Goal: Task Accomplishment & Management: Complete application form

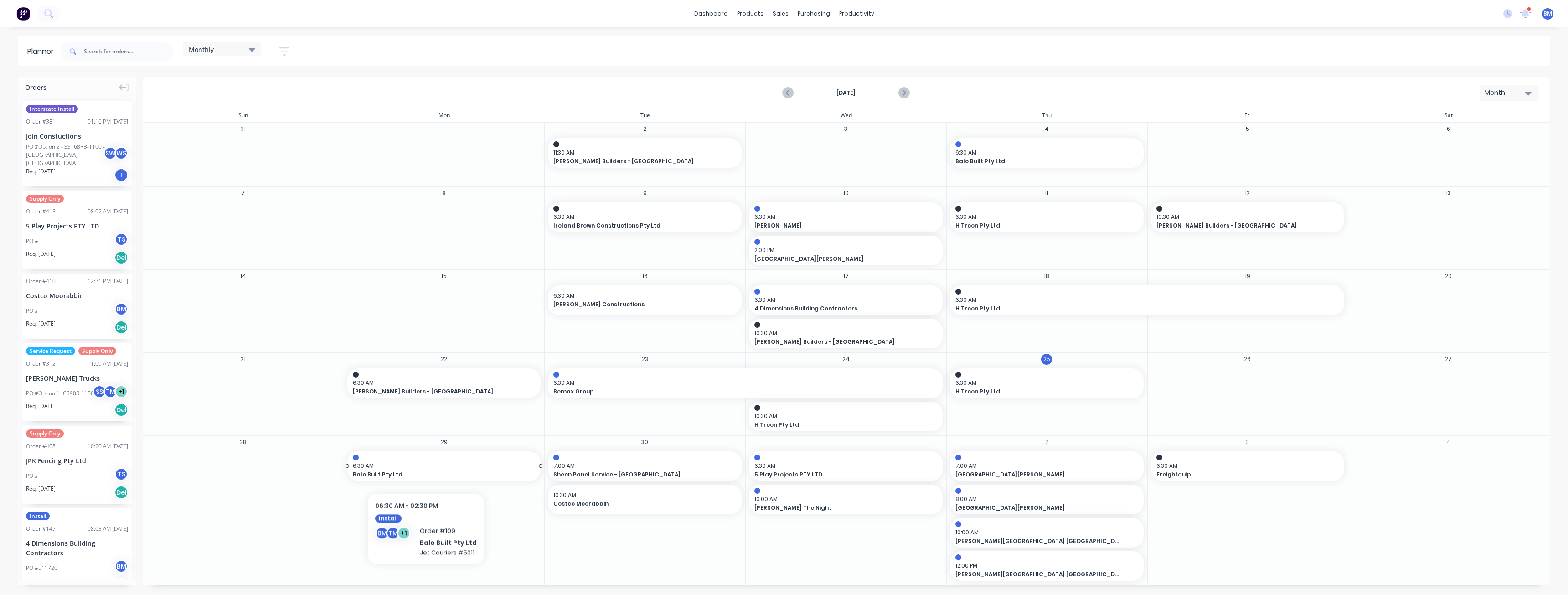
click at [424, 465] on span "6:30 AM" at bounding box center [442, 466] width 179 height 8
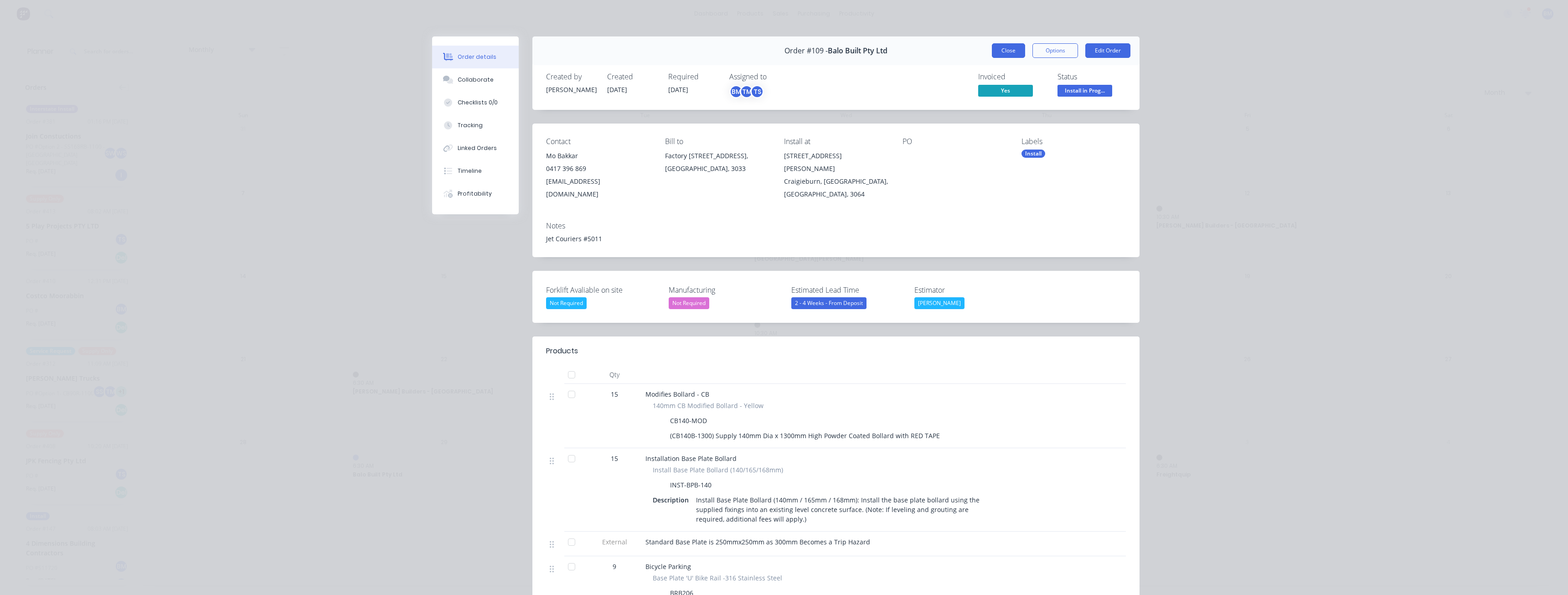
click at [1005, 50] on button "Close" at bounding box center [1009, 51] width 33 height 15
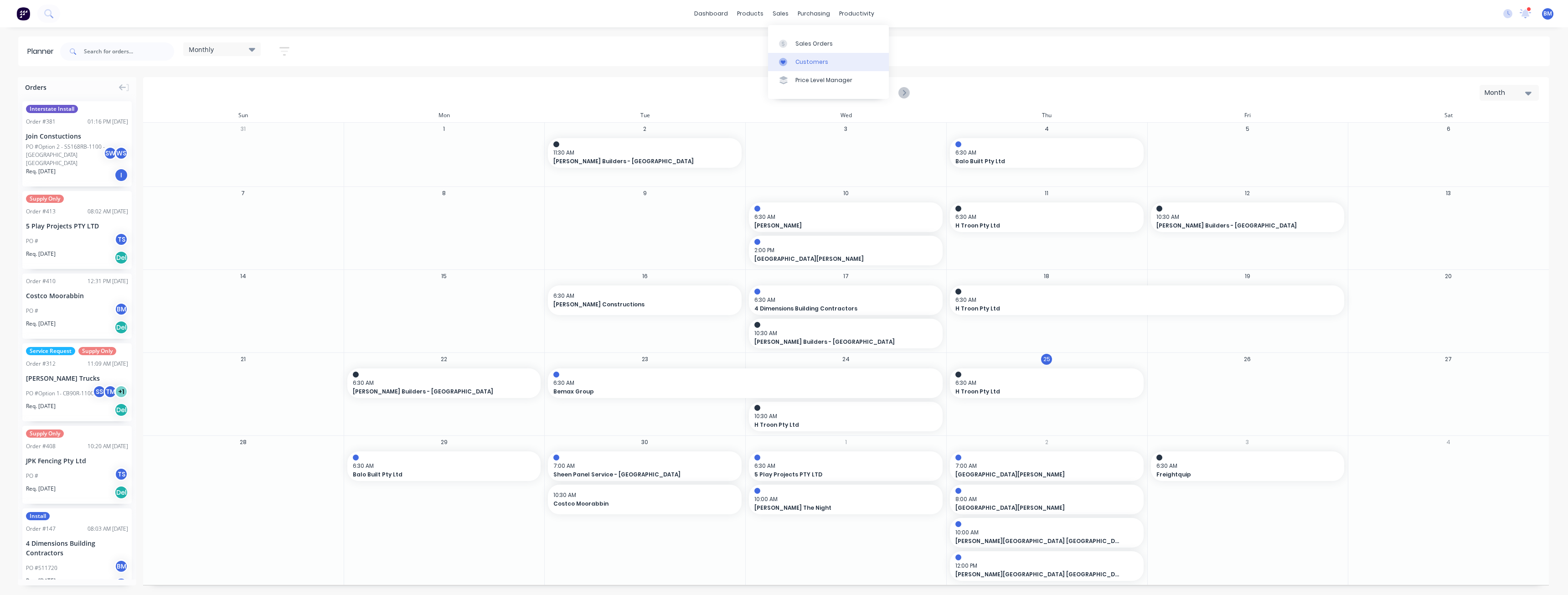
click at [804, 60] on div "Customers" at bounding box center [812, 61] width 33 height 8
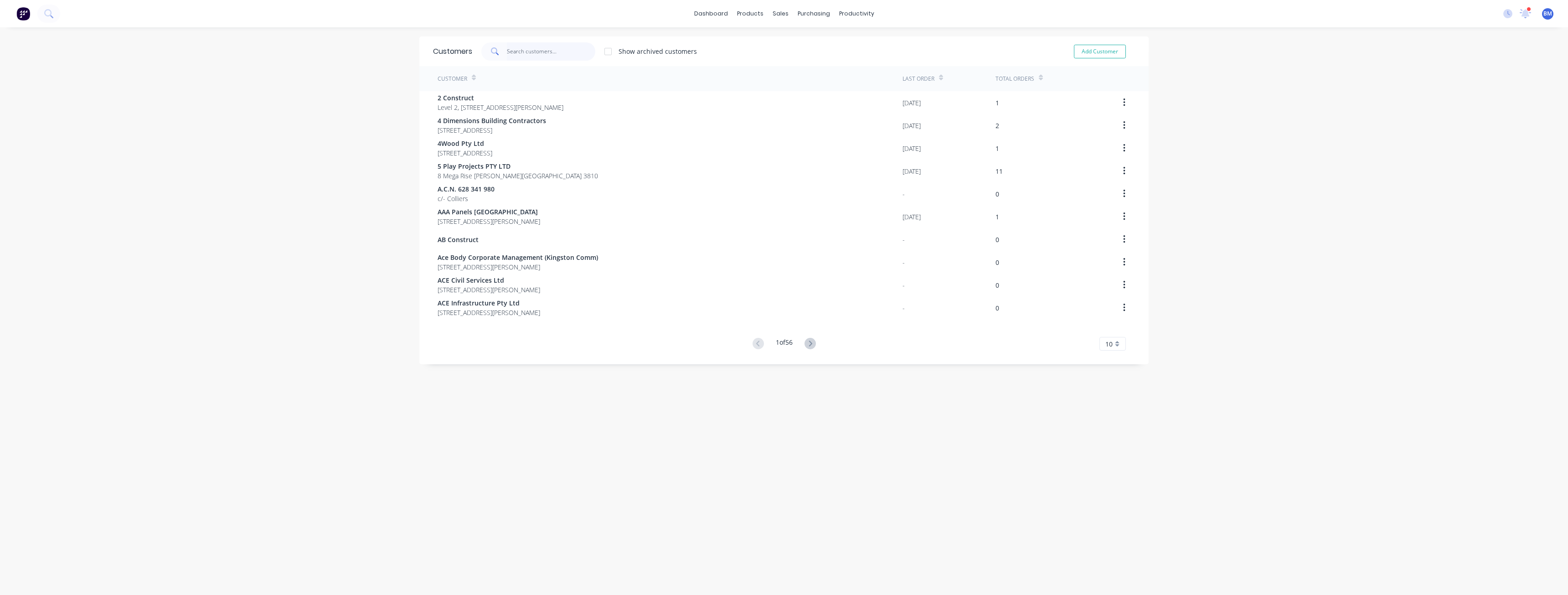
click at [530, 49] on input "text" at bounding box center [551, 51] width 89 height 18
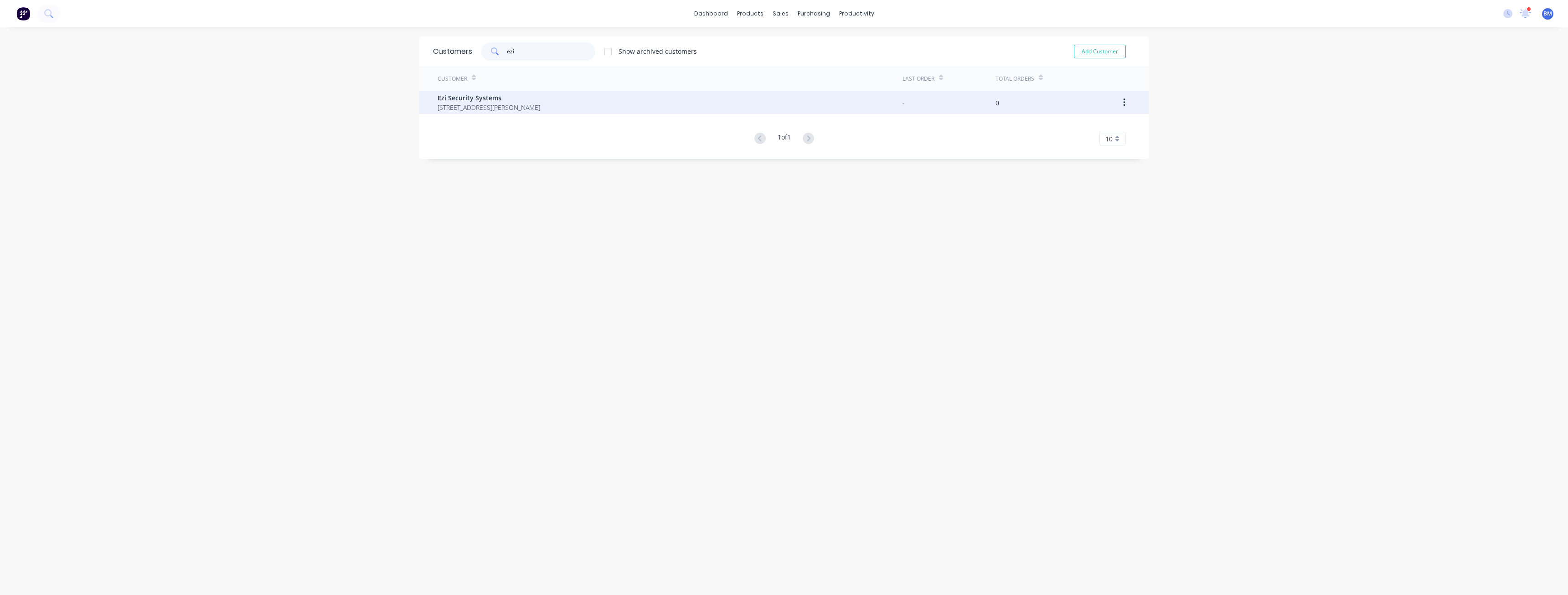
type input "ezi"
click at [498, 100] on span "Ezi Security Systems" at bounding box center [489, 97] width 102 height 10
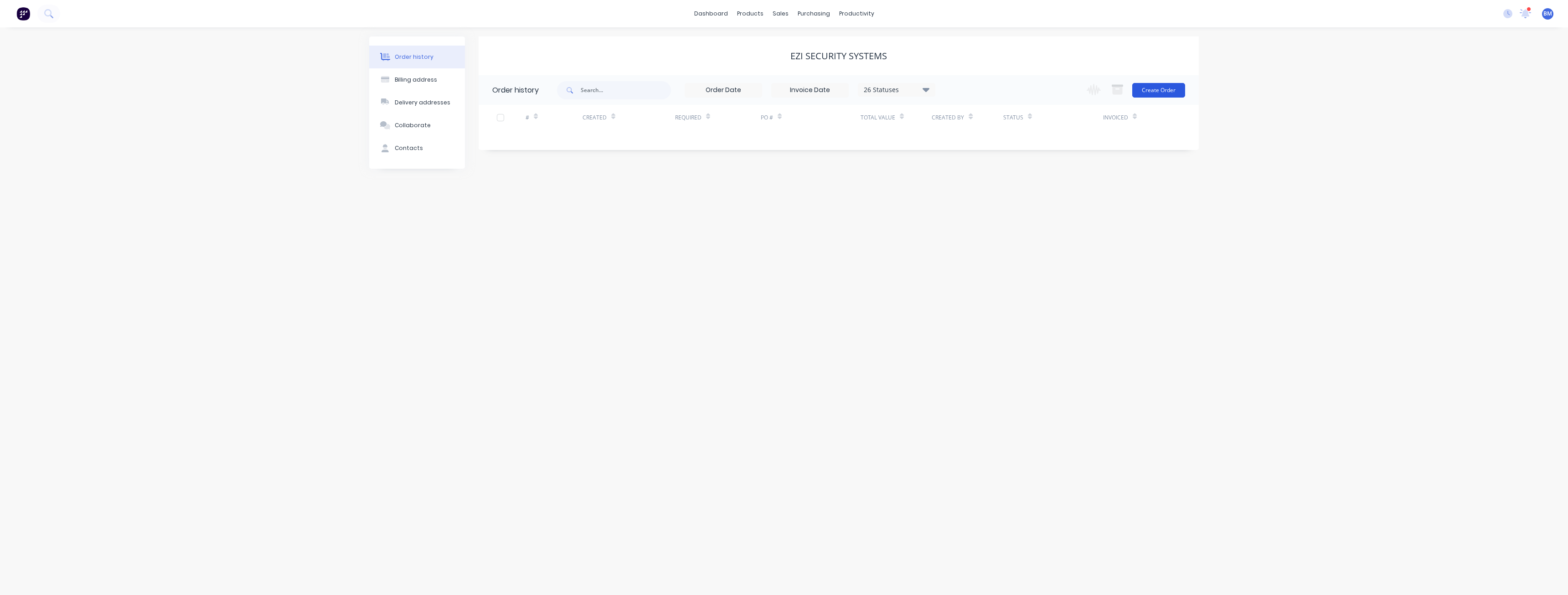
click at [1153, 90] on button "Create Order" at bounding box center [1158, 90] width 53 height 15
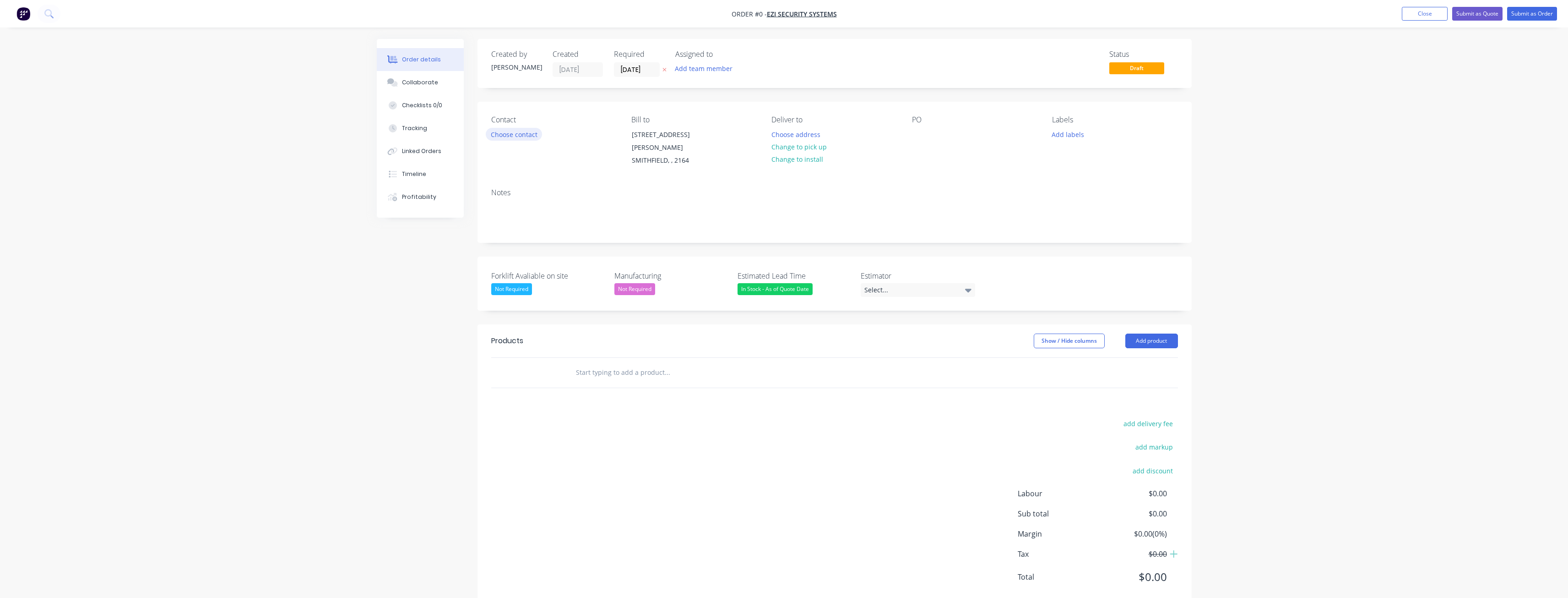
click at [500, 136] on button "Choose contact" at bounding box center [514, 134] width 57 height 12
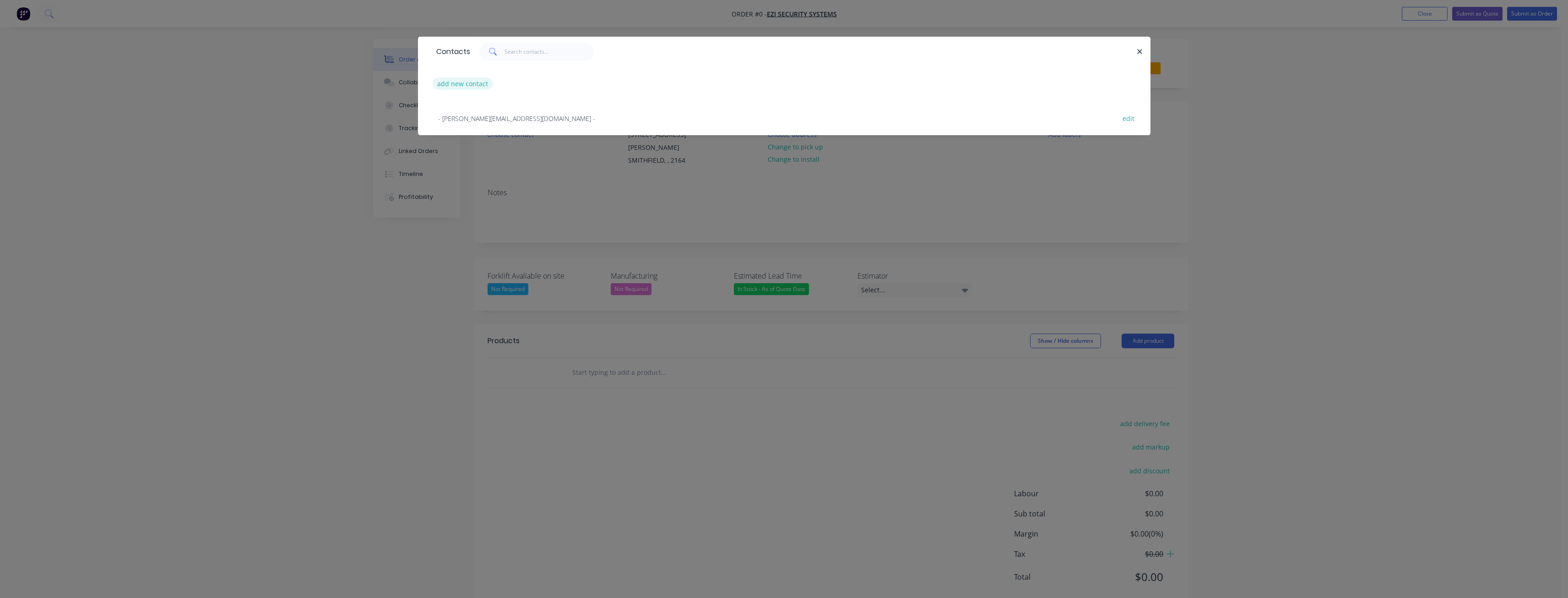
click at [456, 80] on button "add new contact" at bounding box center [463, 83] width 60 height 12
select select "AU"
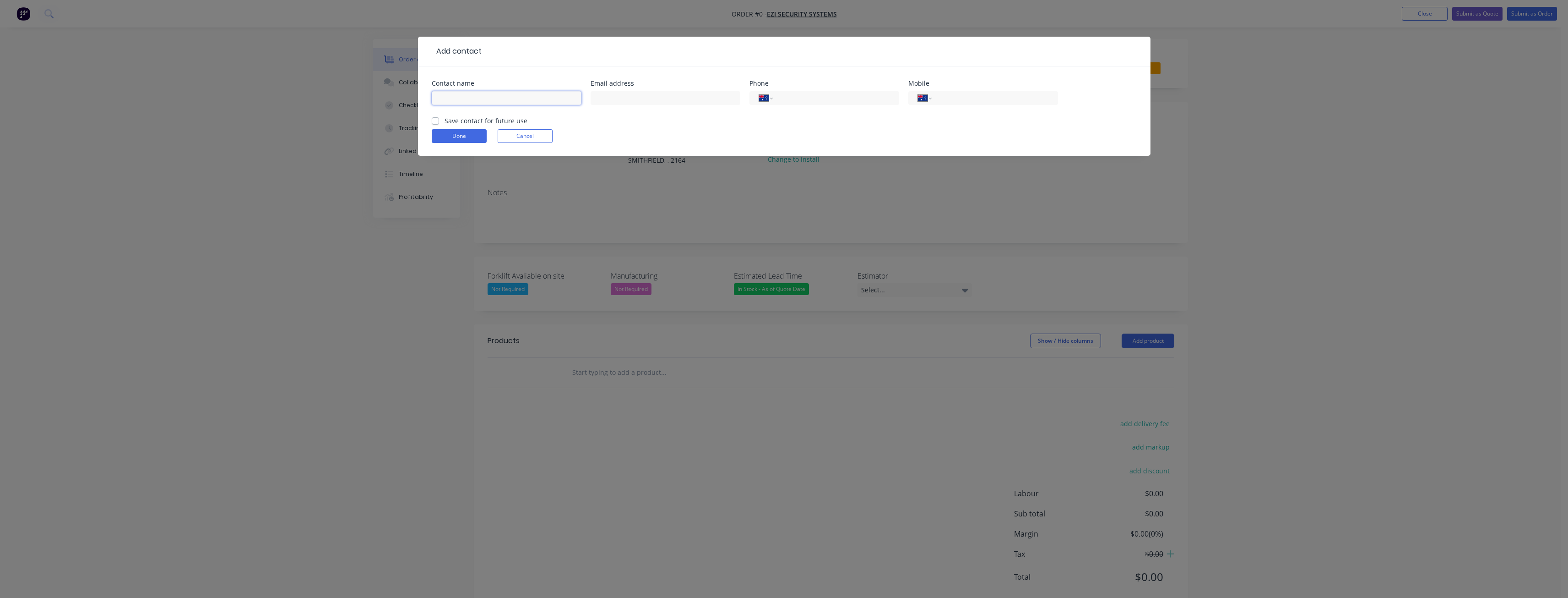
click at [455, 93] on input "text" at bounding box center [506, 98] width 150 height 14
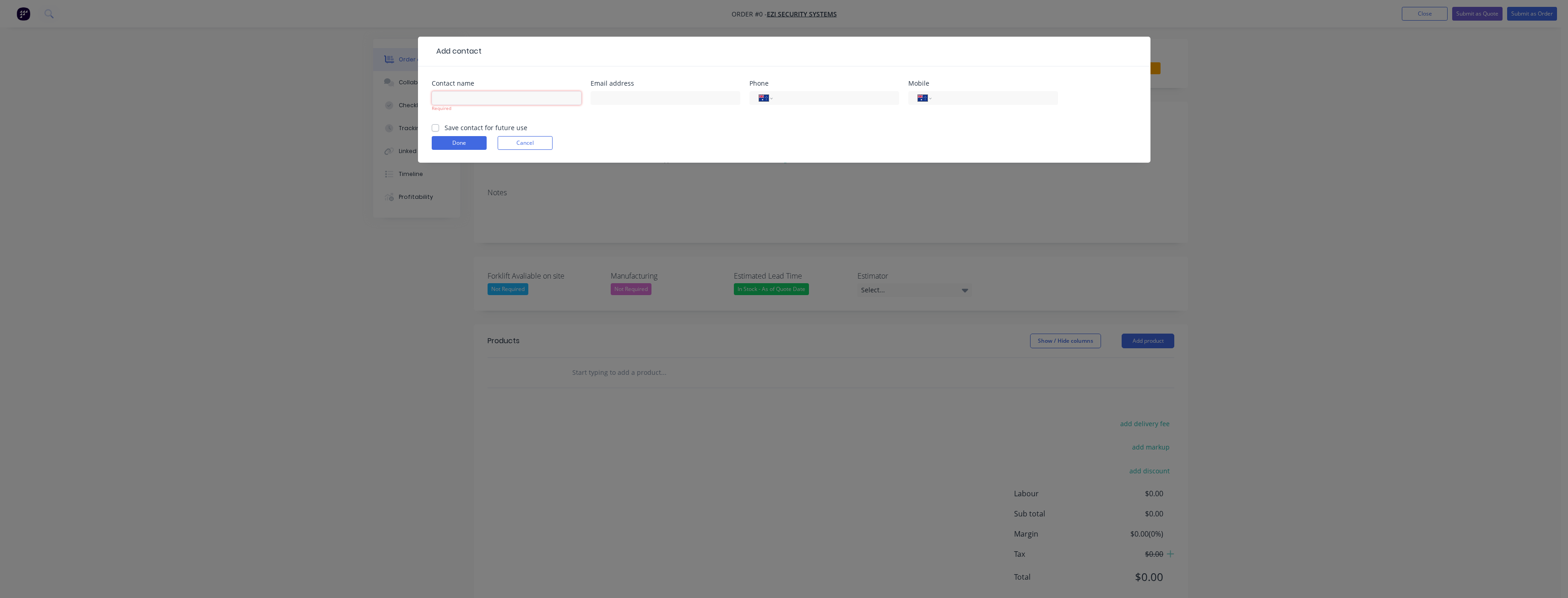
paste input "Kristin Lloyd"
type input "Kristin Lloyd"
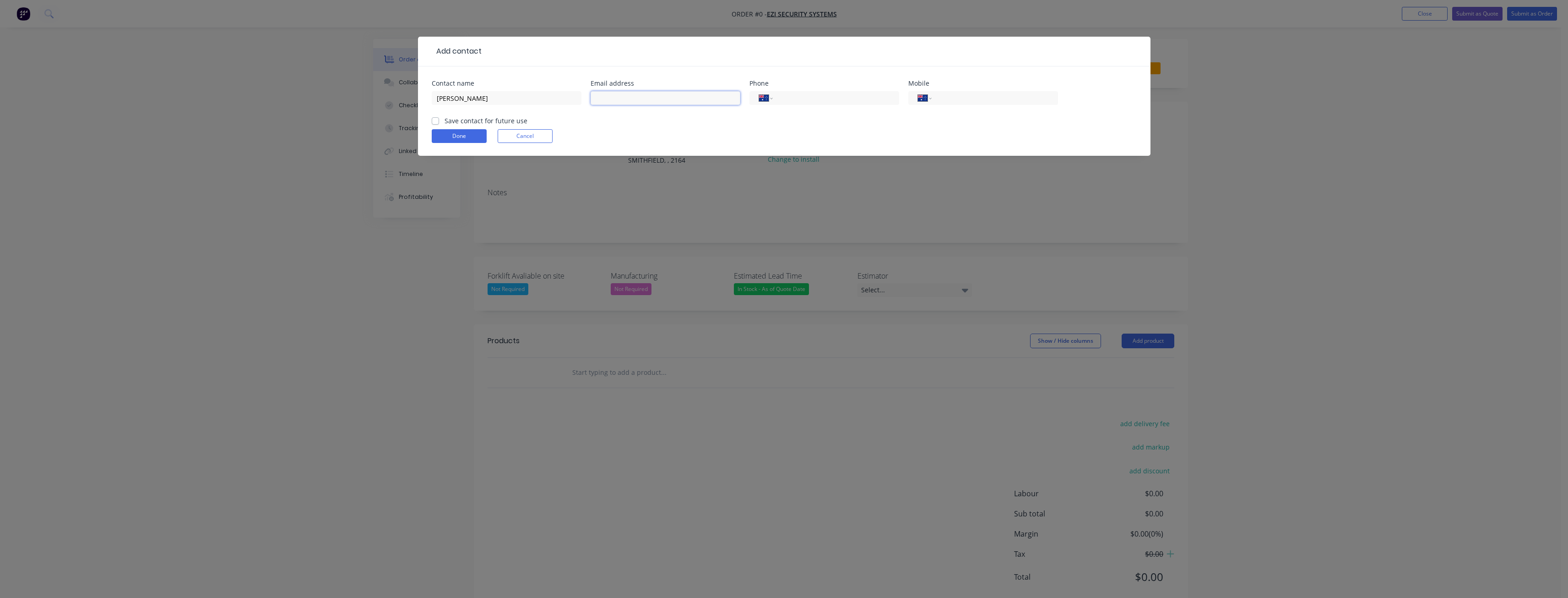
click at [639, 97] on input "text" at bounding box center [665, 98] width 150 height 14
paste input "kristin@ezisecurity.com"
type input "kristin@ezisecurity.com"
click at [941, 93] on input "tel" at bounding box center [992, 98] width 110 height 10
click at [445, 122] on label "Save contact for future use" at bounding box center [486, 120] width 83 height 10
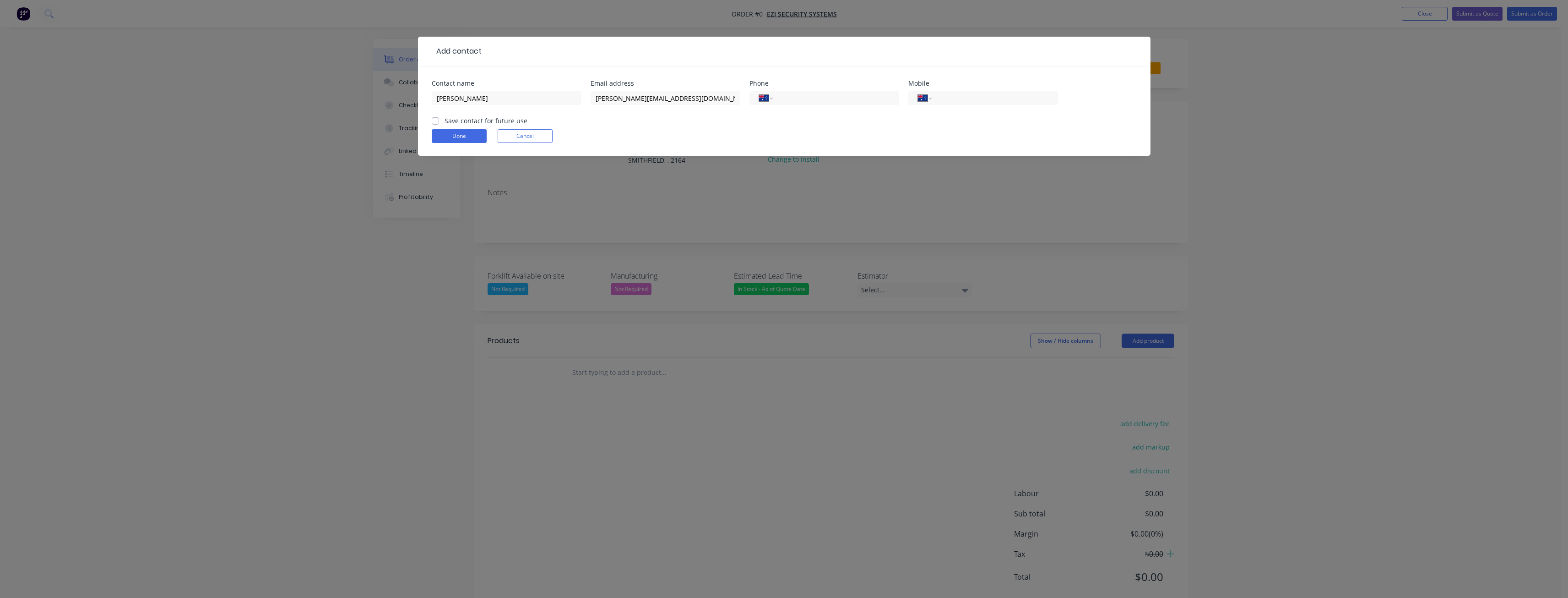
click at [434, 122] on input "Save contact for future use" at bounding box center [435, 120] width 7 height 9
checkbox input "true"
click at [976, 100] on input "tel" at bounding box center [992, 98] width 110 height 10
paste input "0450 028 282"
type input "0450 028 282"
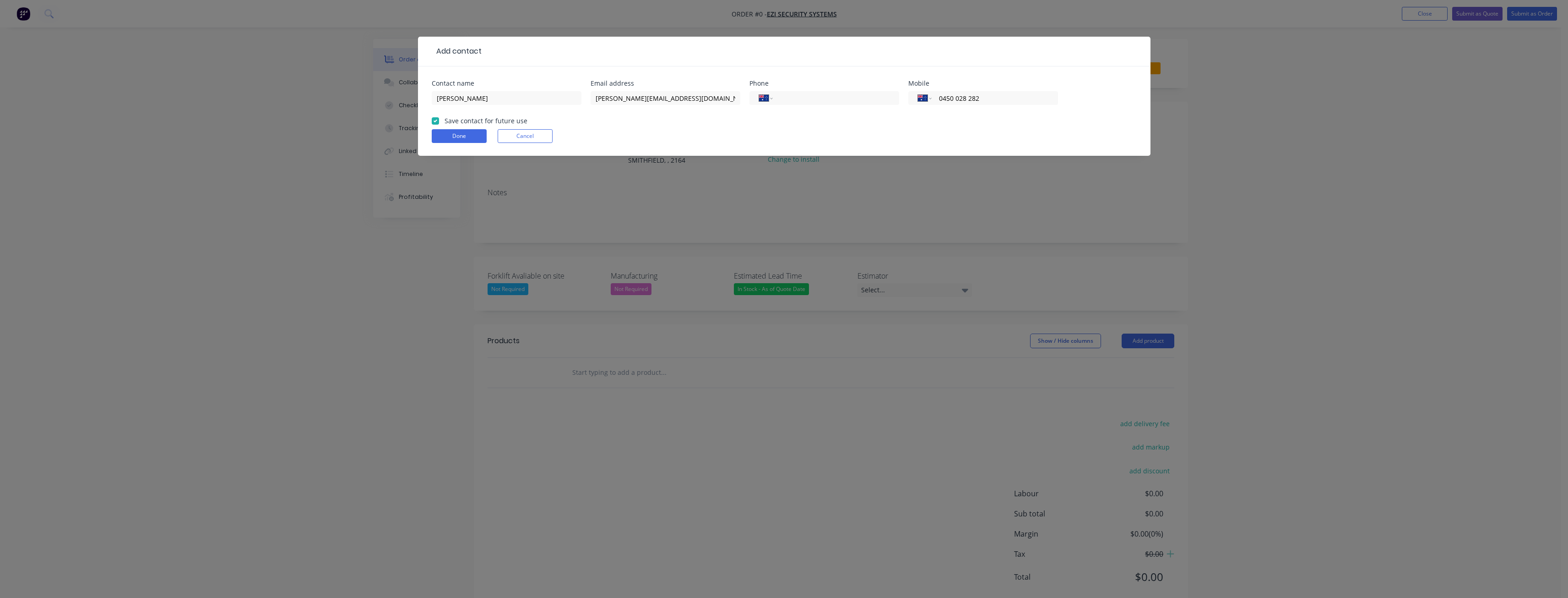
click at [859, 112] on div "International Afghanistan Åland Islands Albania Algeria American Samoa Andorra …" at bounding box center [824, 102] width 150 height 27
click at [454, 135] on button "Done" at bounding box center [459, 136] width 55 height 14
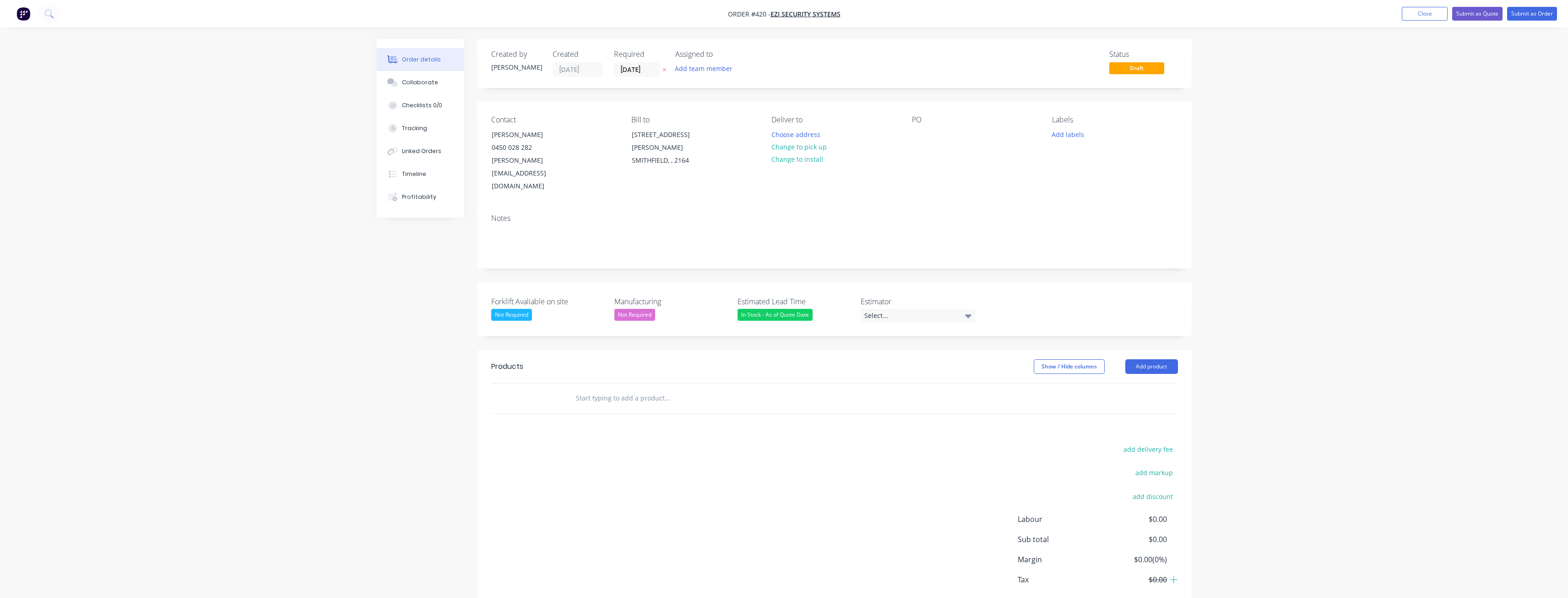
click at [243, 271] on div "Order details Collaborate Checklists 0/0 Tracking Linked Orders Timeline Profit…" at bounding box center [784, 323] width 1568 height 647
click at [701, 68] on button "Add team member" at bounding box center [703, 68] width 67 height 12
click at [690, 120] on div at bounding box center [690, 120] width 18 height 18
click at [591, 214] on div "Notes" at bounding box center [834, 219] width 686 height 9
click at [898, 309] on div "Select..." at bounding box center [918, 315] width 114 height 14
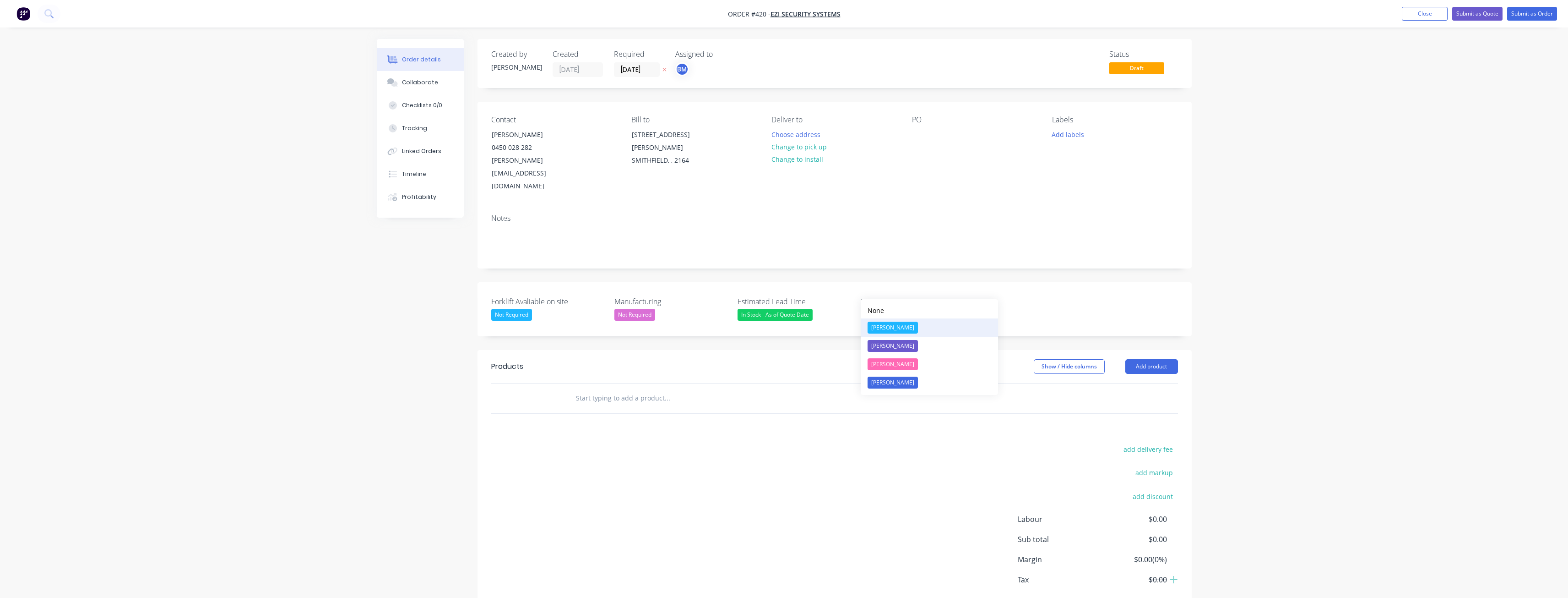
click at [890, 327] on div "[PERSON_NAME]" at bounding box center [893, 327] width 50 height 12
click at [790, 133] on button "Choose address" at bounding box center [795, 134] width 58 height 12
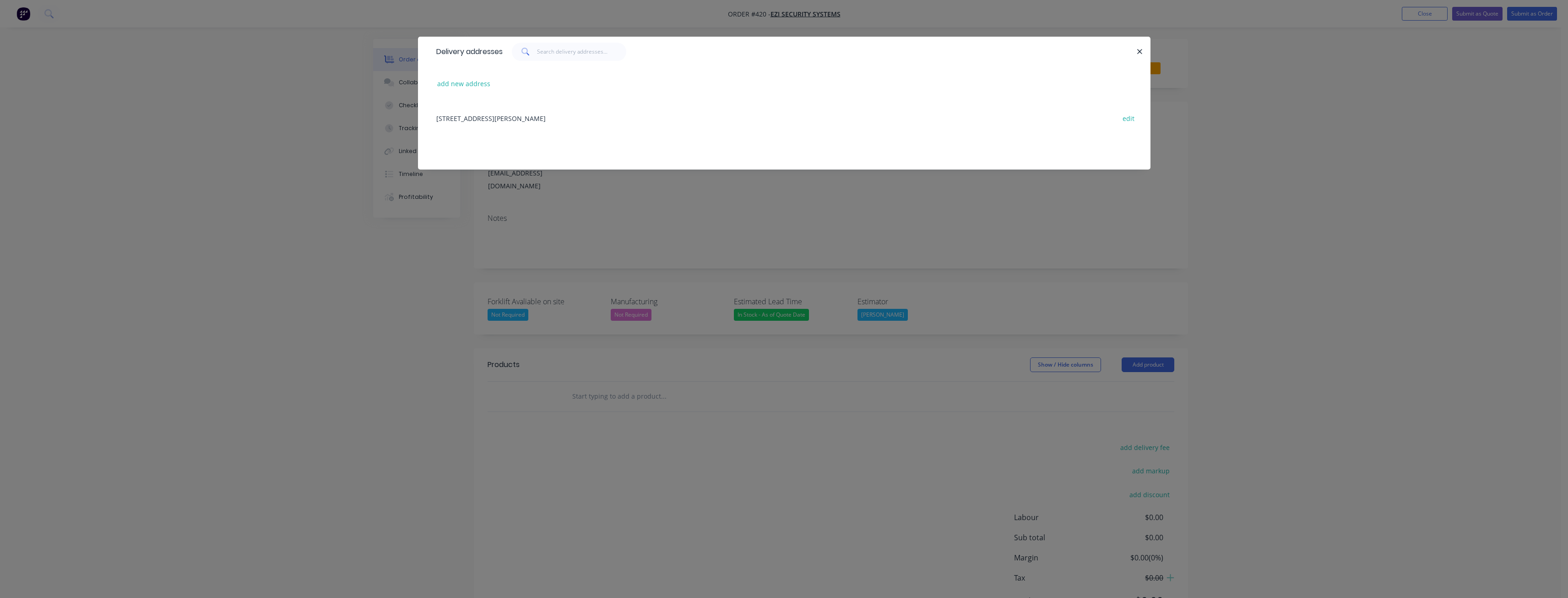
click at [483, 117] on div "11 Cooper St, SMITHFIELD, undefined, 2164 edit" at bounding box center [784, 118] width 705 height 34
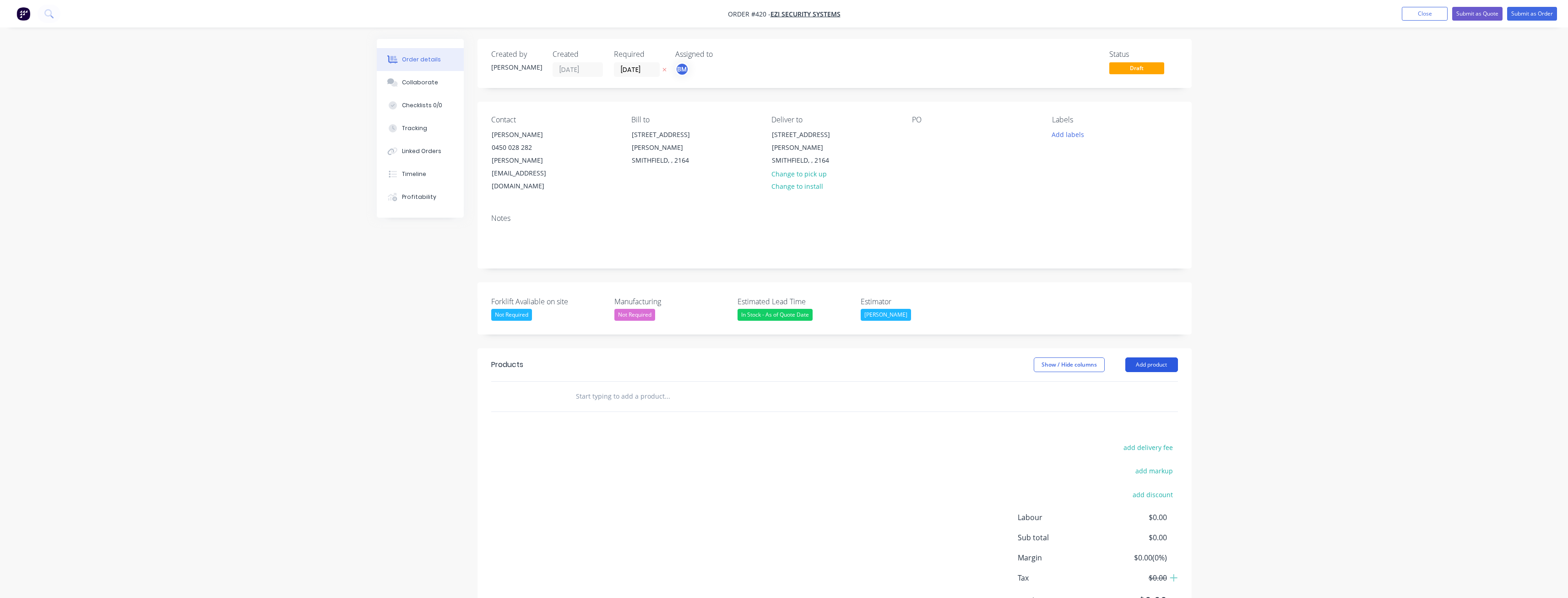
click at [1145, 358] on button "Add product" at bounding box center [1152, 365] width 53 height 15
click at [1126, 381] on div "Product catalogue" at bounding box center [1134, 388] width 71 height 14
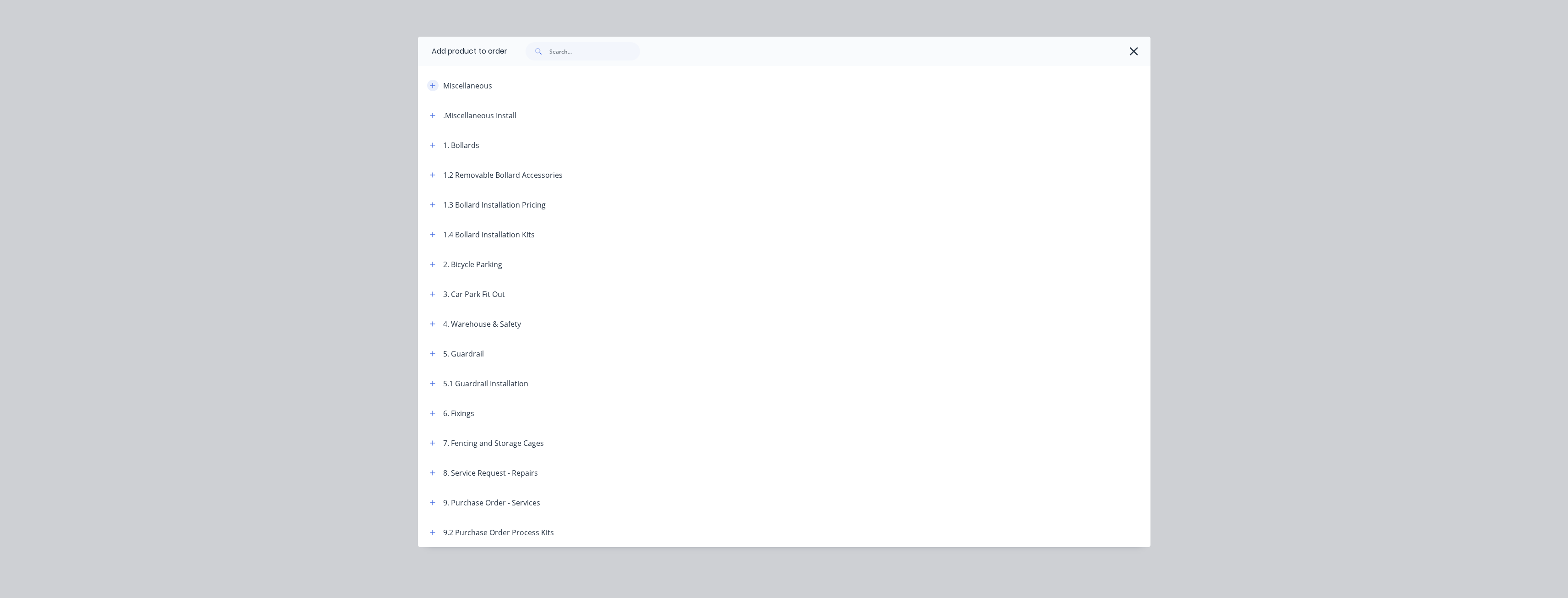
click at [432, 84] on icon "button" at bounding box center [432, 86] width 6 height 6
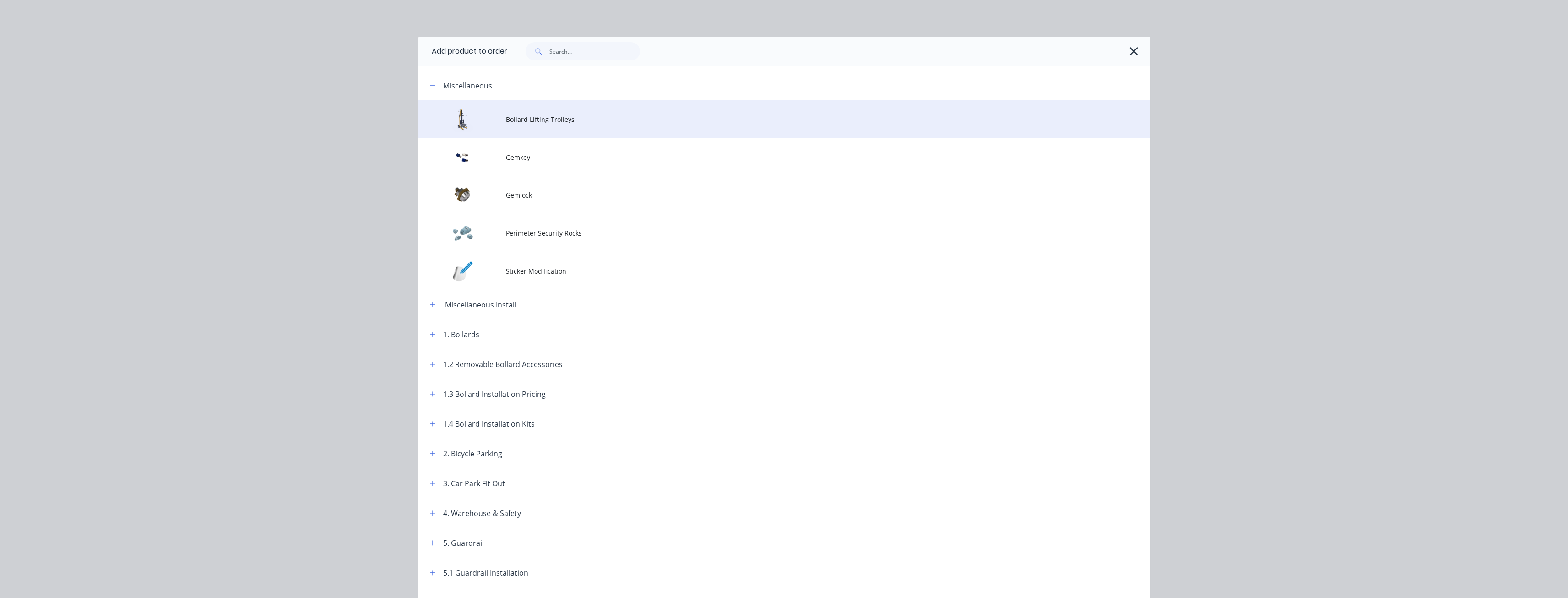
click at [526, 117] on span "Bollard Lifting Trolleys" at bounding box center [763, 119] width 515 height 10
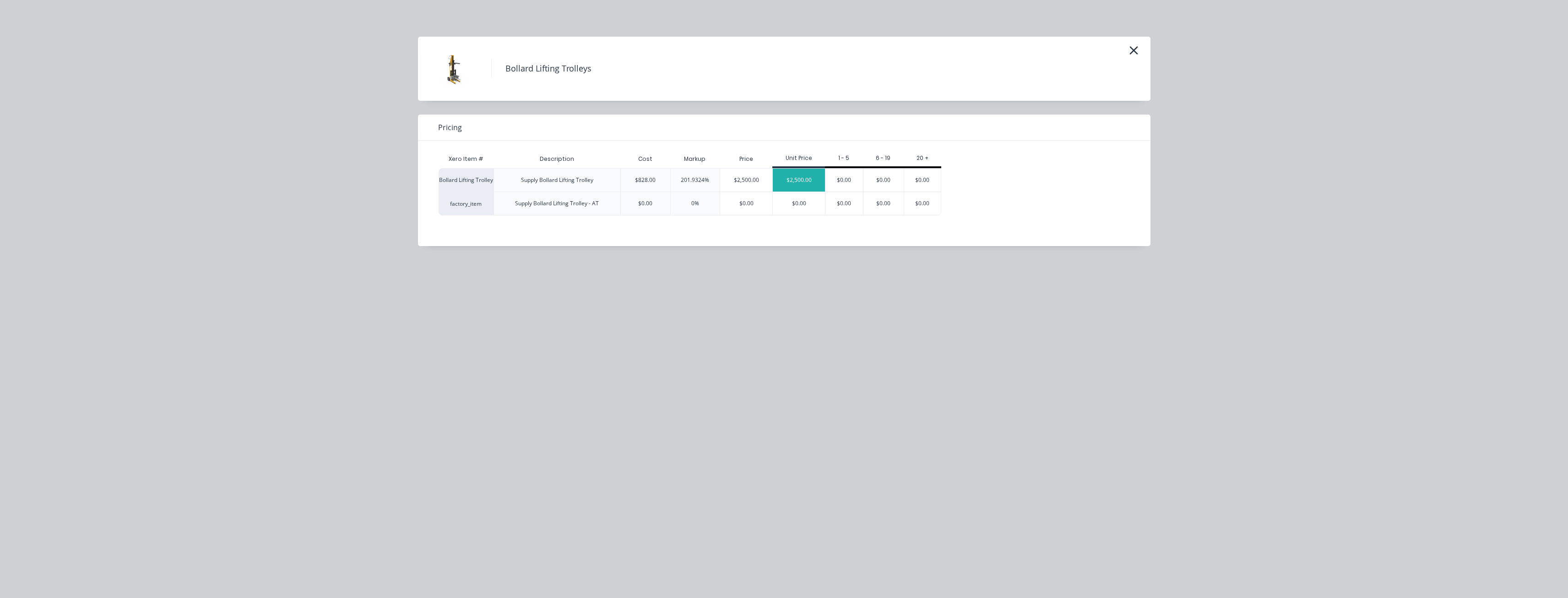
click at [795, 176] on div "$2,500.00" at bounding box center [798, 180] width 52 height 23
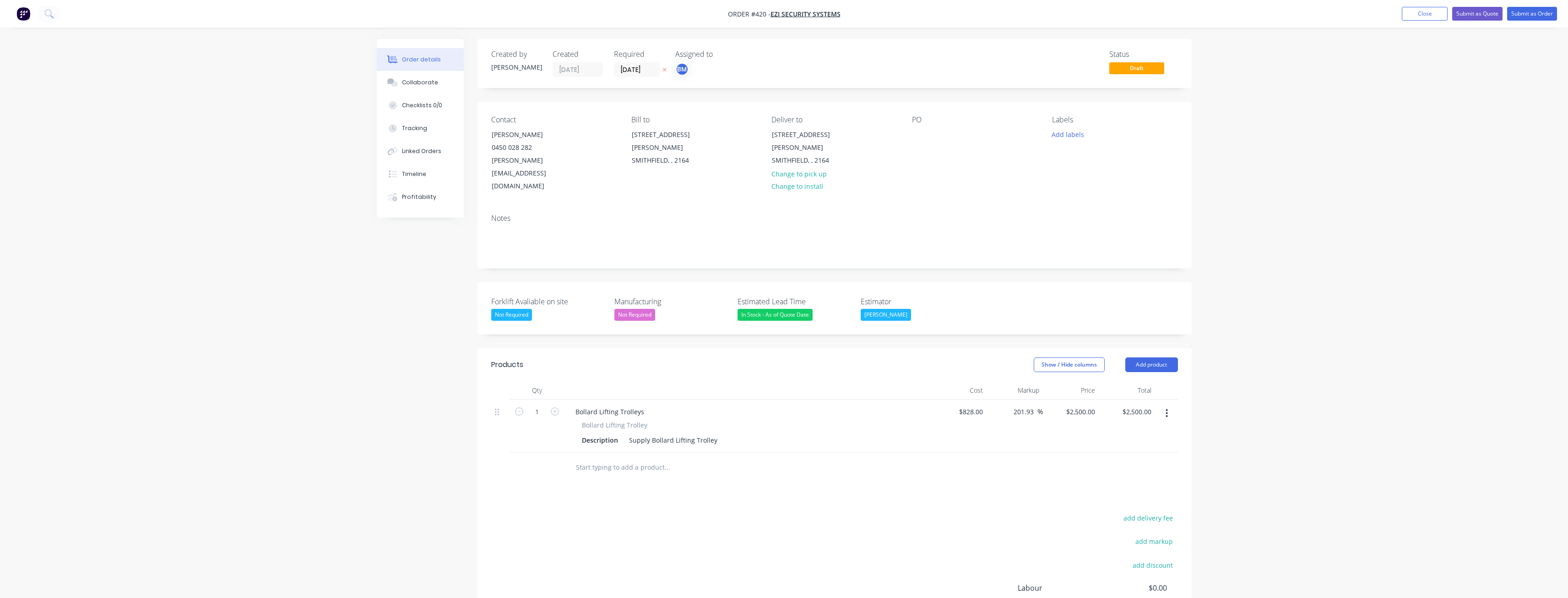
click at [362, 361] on div "Order details Collaborate Checklists 0/0 Tracking Linked Orders Timeline Profit…" at bounding box center [784, 358] width 1568 height 716
click at [348, 327] on div "Order details Collaborate Checklists 0/0 Tracking Linked Orders Timeline Profit…" at bounding box center [784, 358] width 1568 height 716
